Goal: Communication & Community: Answer question/provide support

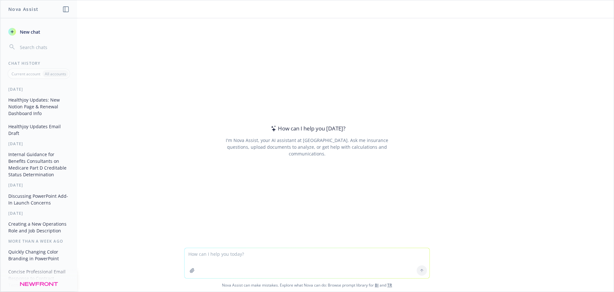
drag, startPoint x: 231, startPoint y: 260, endPoint x: 227, endPoint y: 250, distance: 10.8
click at [231, 260] on textarea at bounding box center [307, 263] width 245 height 30
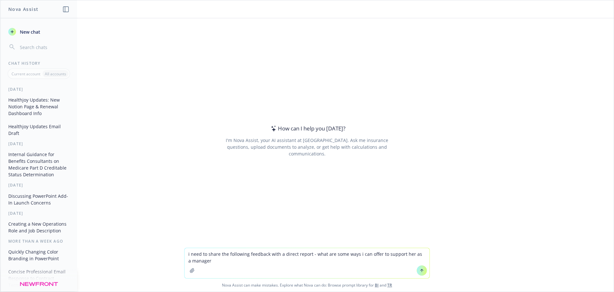
paste textarea "Manager Feedback Summary ([PERSON_NAME]) • Support & Development: [PERSON_NAME]…"
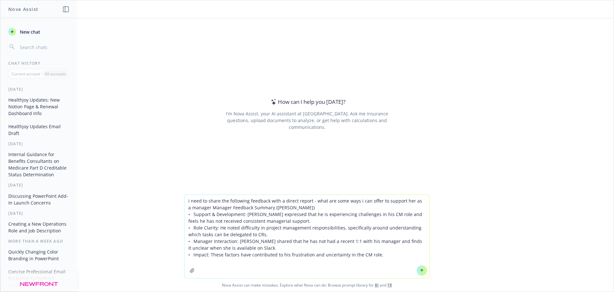
drag, startPoint x: 203, startPoint y: 206, endPoint x: 214, endPoint y: 203, distance: 11.3
click at [203, 206] on textarea "i need to share the following feedback with a direct report - what are some way…" at bounding box center [307, 236] width 245 height 83
type textarea "i need to share the following feedback with a direct report - what are some way…"
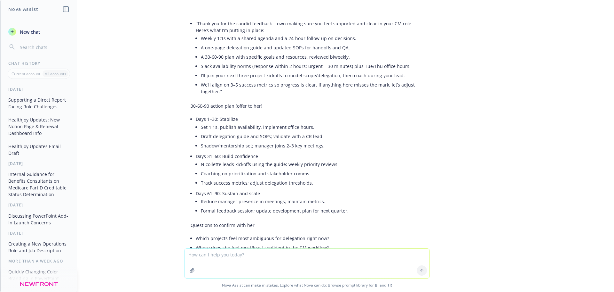
scroll to position [660, 0]
